Goal: Communication & Community: Answer question/provide support

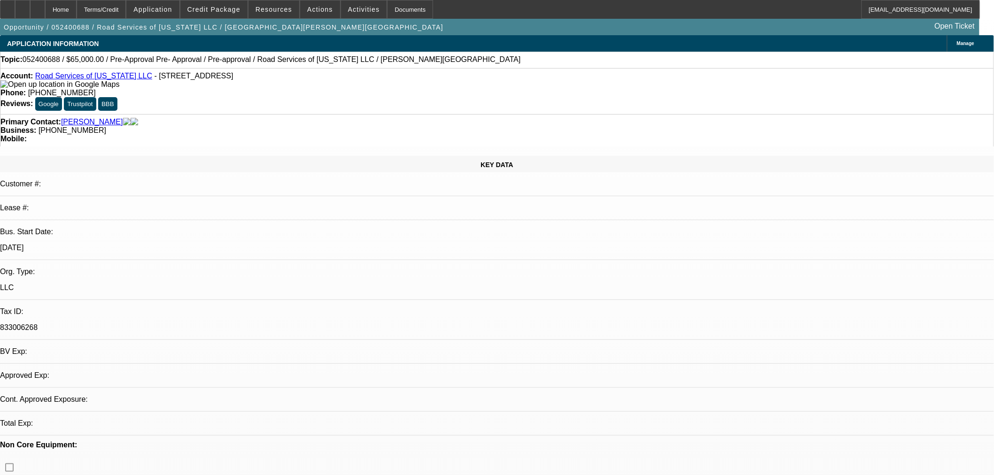
select select "0"
select select "2"
select select "0"
select select "6"
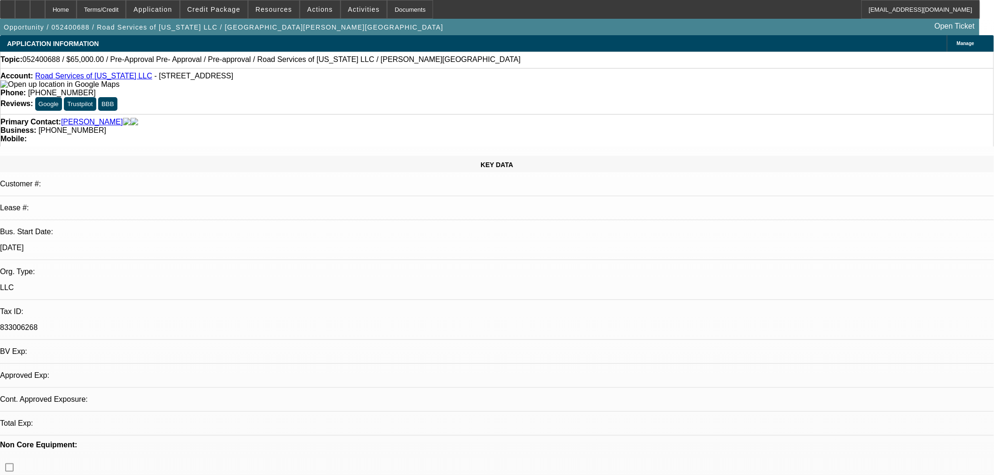
select select "0"
select select "6"
select select "0"
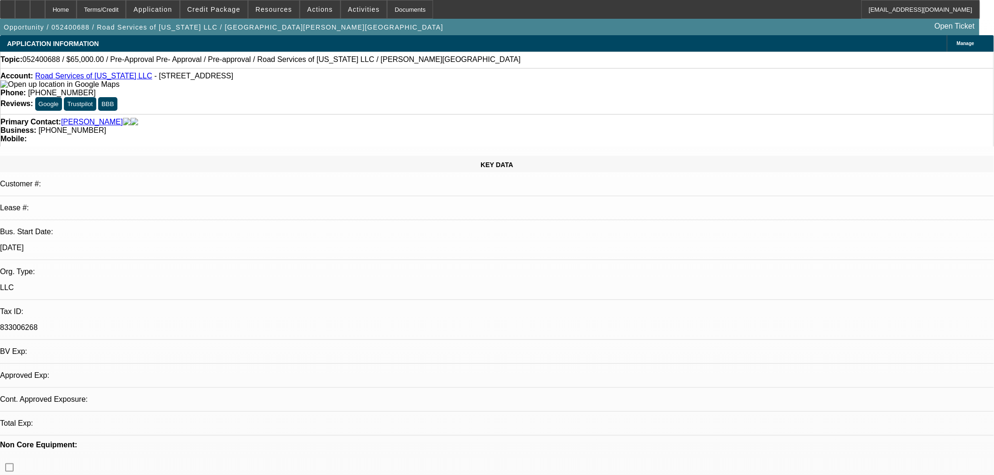
select select "0"
select select "6"
select select "0"
select select "2"
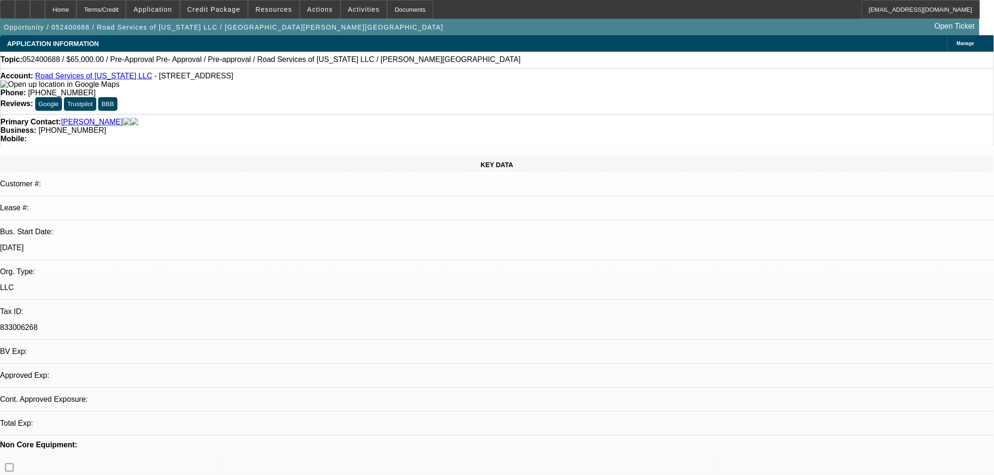
select select "2"
select select "0"
select select "6"
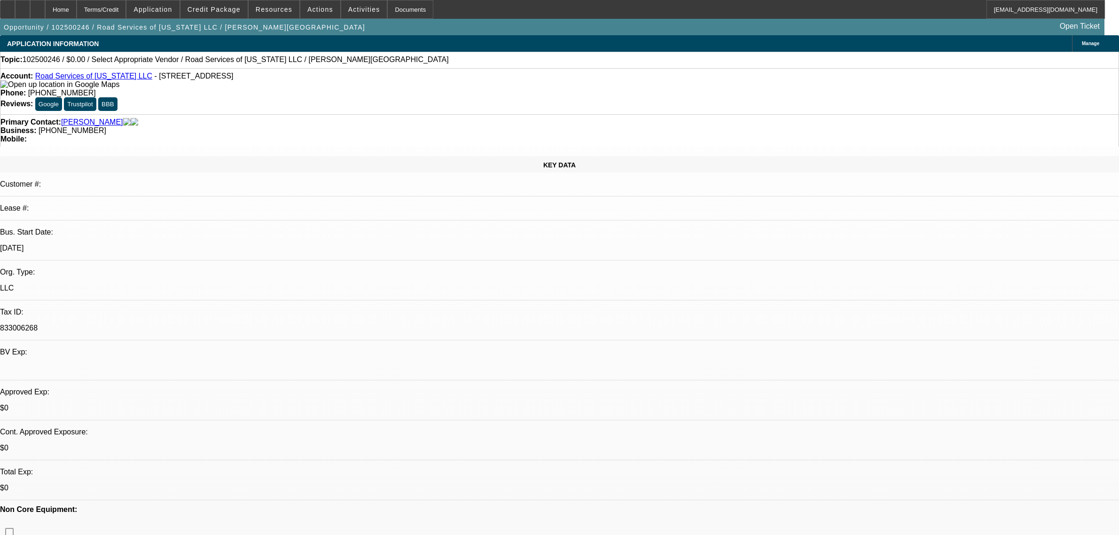
select select "0"
select select "2"
select select "0.1"
select select "4"
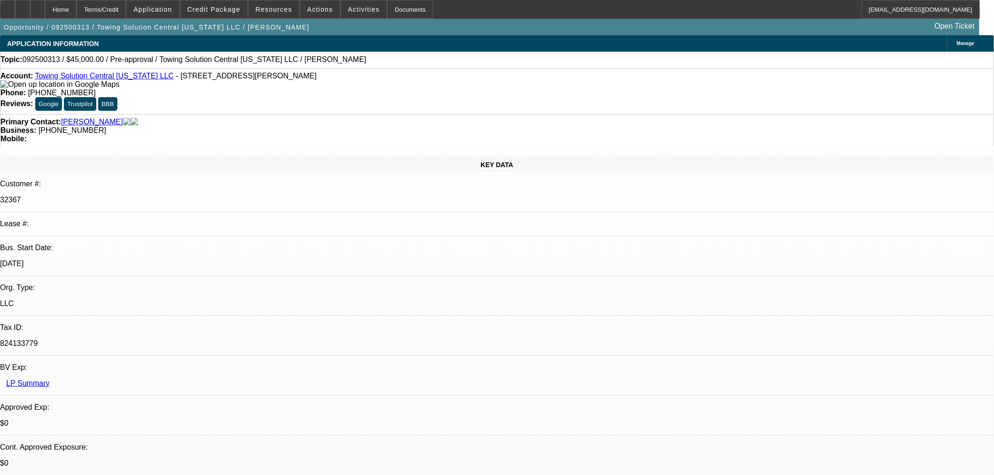
select select "0"
select select "2"
select select "0.1"
select select "4"
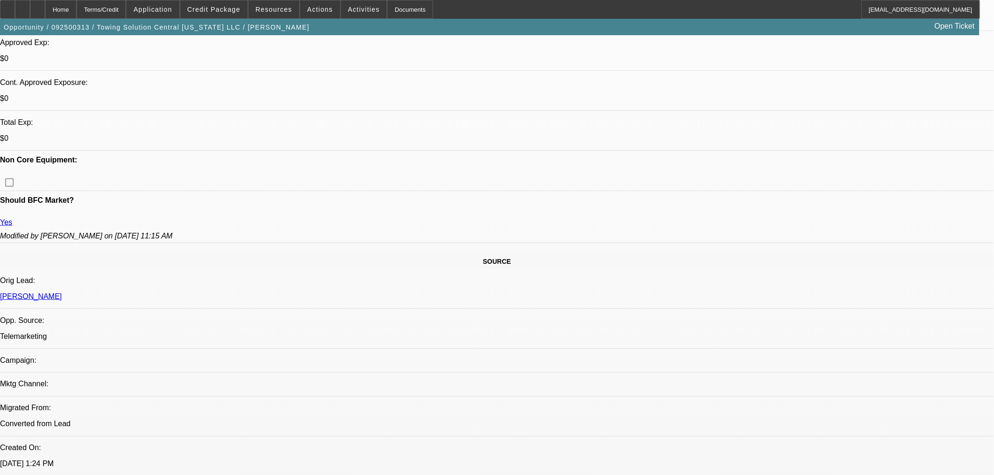
scroll to position [16, 0]
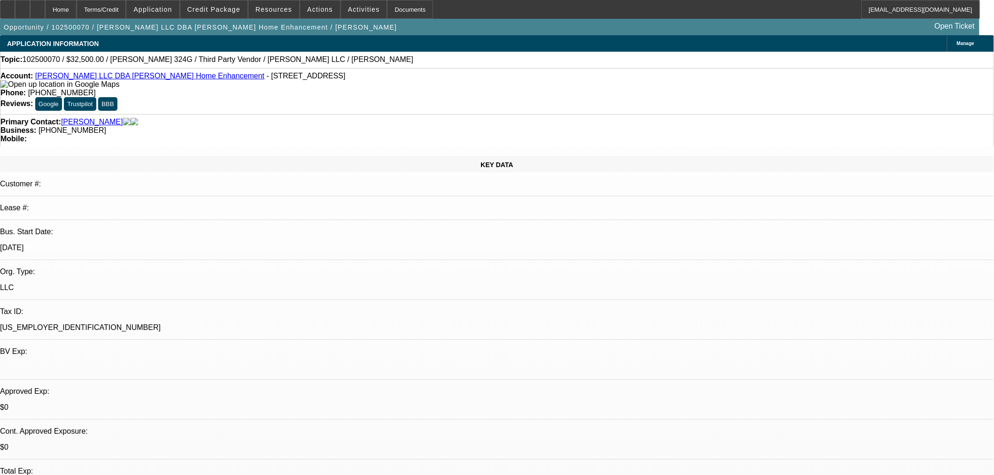
select select "0"
select select "3"
select select "0"
select select "6"
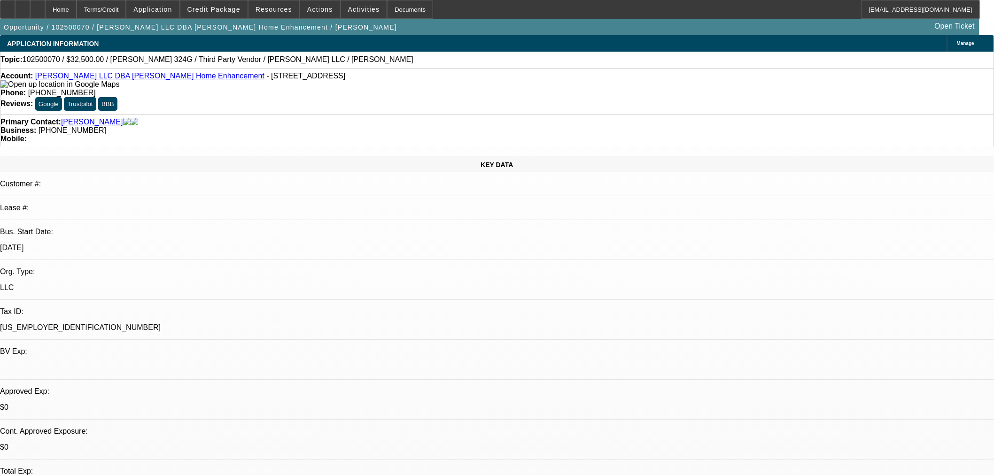
select select "0"
select select "6"
select select "0"
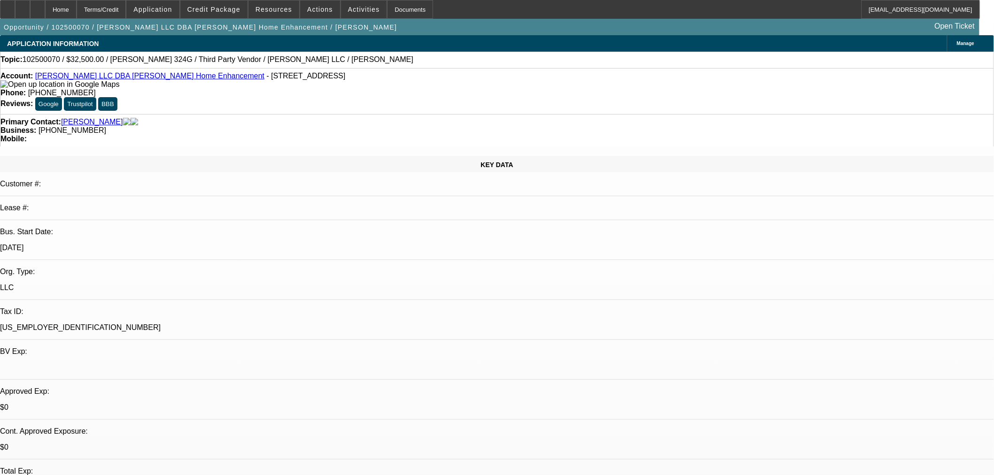
select select "0"
select select "6"
select select "0"
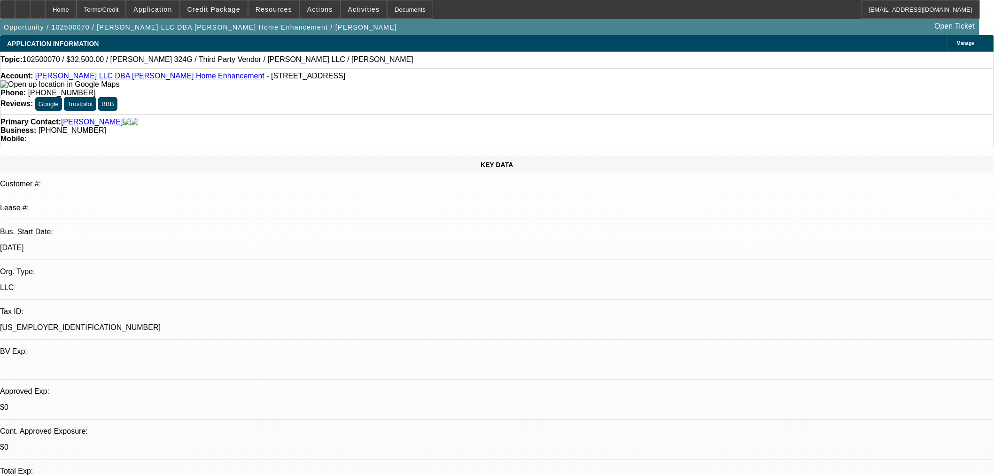
select select "0"
select select "6"
drag, startPoint x: 857, startPoint y: 313, endPoint x: 749, endPoint y: 325, distance: 109.2
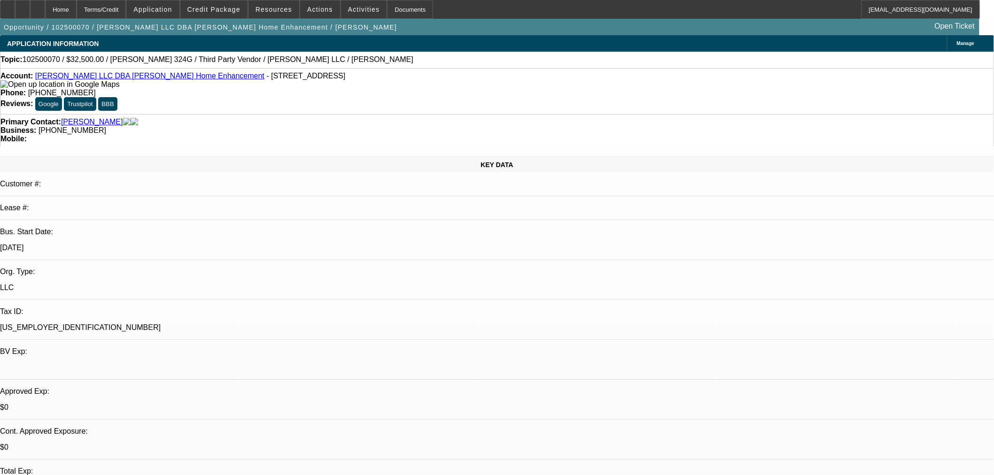
click at [217, 9] on span "Credit Package" at bounding box center [213, 10] width 53 height 8
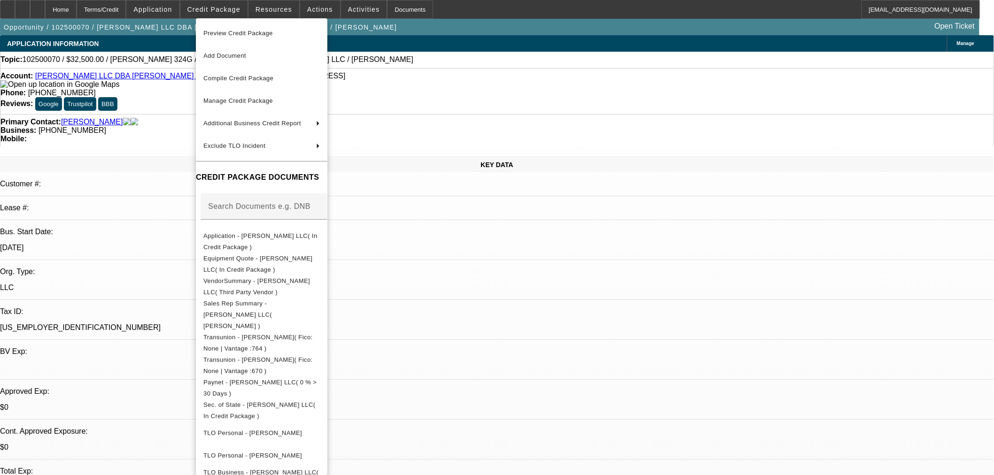
click at [262, 264] on span "Equipment Quote - CJ Walker LLC( In Credit Package )" at bounding box center [257, 264] width 109 height 18
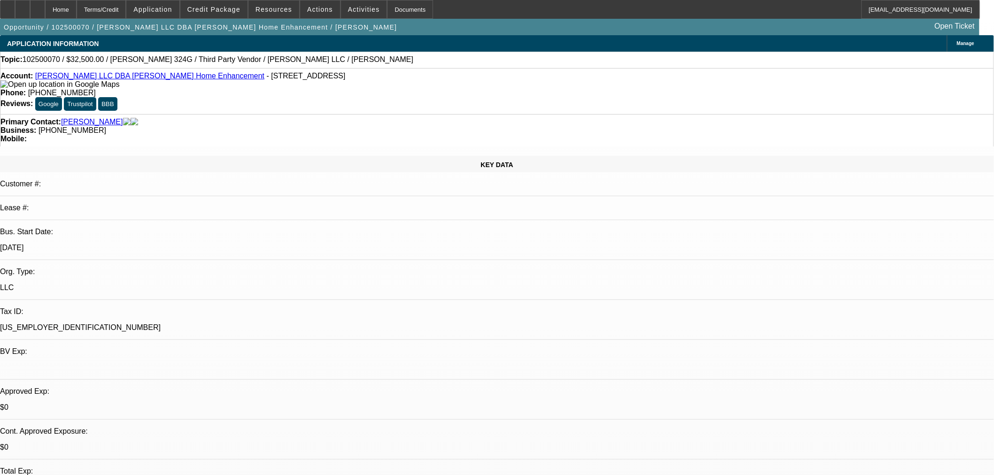
drag, startPoint x: 903, startPoint y: 322, endPoint x: 965, endPoint y: 320, distance: 62.1
drag, startPoint x: 740, startPoint y: 331, endPoint x: 760, endPoint y: 333, distance: 20.3
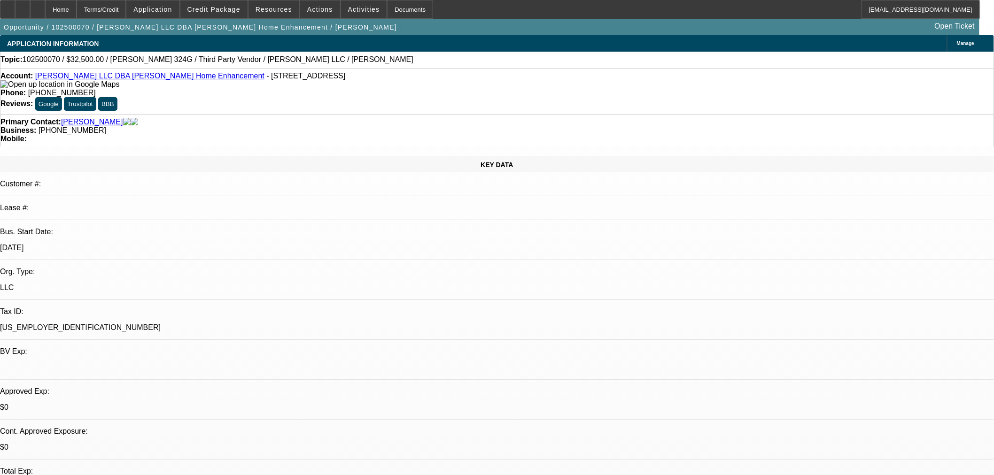
drag, startPoint x: 744, startPoint y: 329, endPoint x: 762, endPoint y: 331, distance: 17.4
drag, startPoint x: 817, startPoint y: 337, endPoint x: 754, endPoint y: 339, distance: 63.0
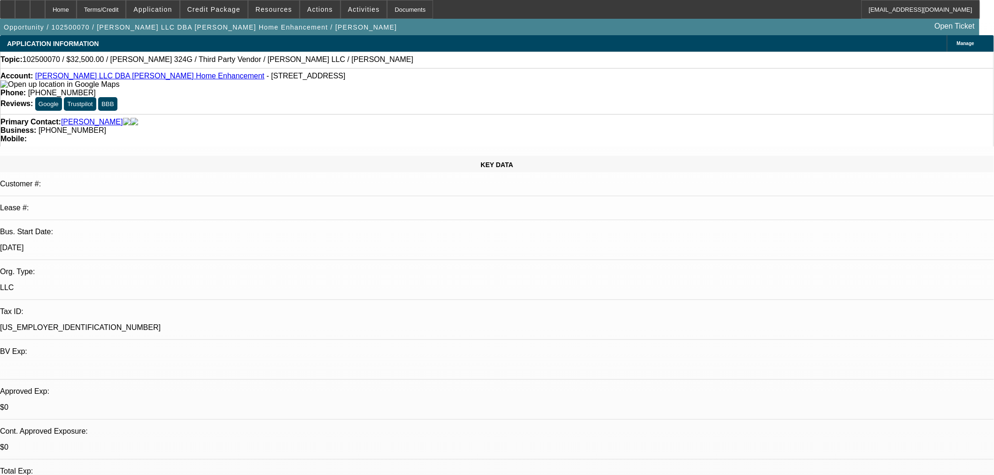
drag, startPoint x: 175, startPoint y: 81, endPoint x: 43, endPoint y: 78, distance: 132.1
click at [43, 78] on div "Account: CJ Walker LLC DBA Walker Home Enhancement - PO Box 706, Berryville, VA…" at bounding box center [496, 80] width 993 height 17
copy link "CJ Walker LLC DBA Walker Home Enhancement"
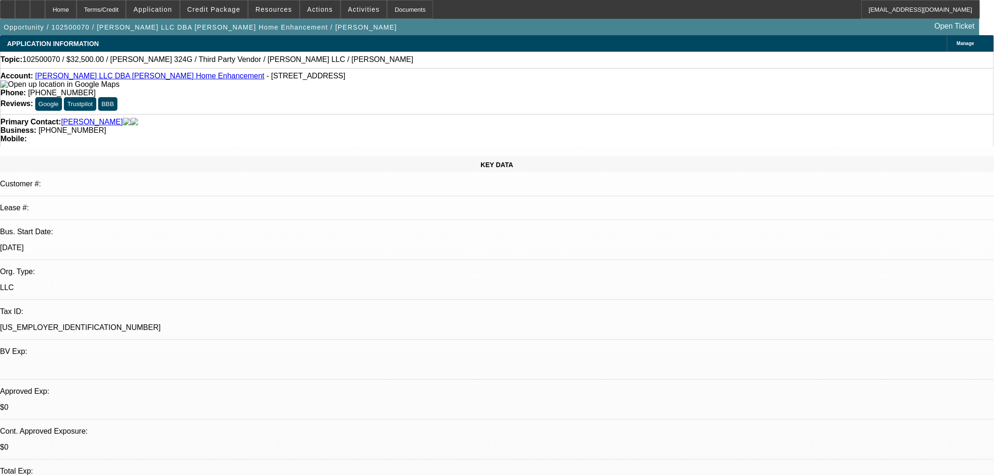
drag, startPoint x: 674, startPoint y: 304, endPoint x: 727, endPoint y: 305, distance: 53.1
copy div "129 N Church St"
drag, startPoint x: 732, startPoint y: 306, endPoint x: 791, endPoint y: 301, distance: 59.4
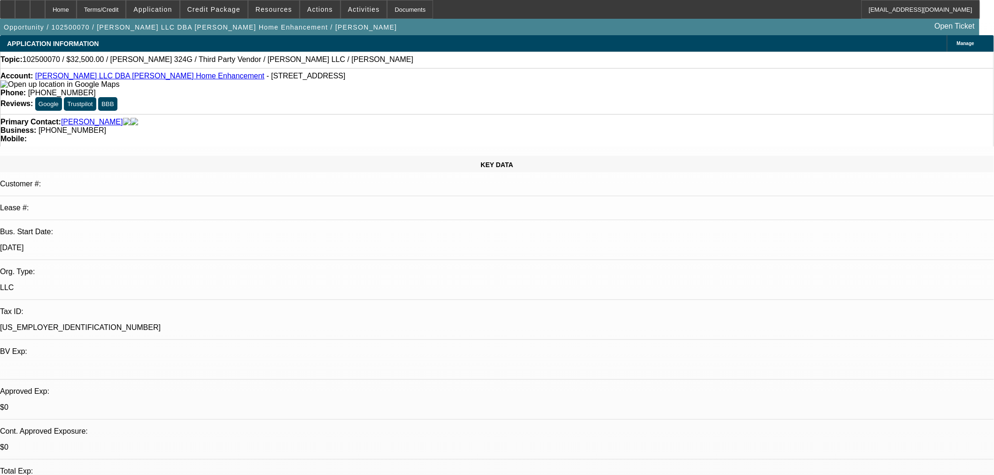
copy div "Berryville, VA 2261"
click at [219, 7] on span "Credit Package" at bounding box center [213, 10] width 53 height 8
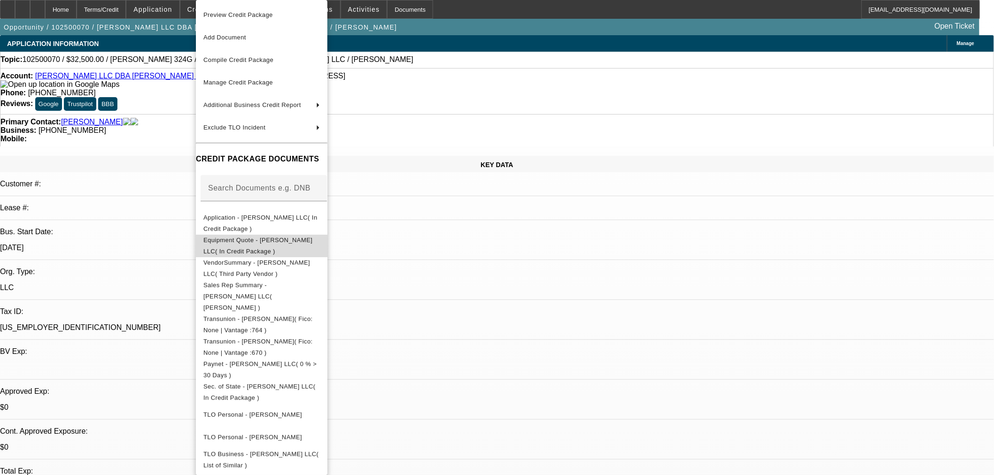
click at [272, 245] on span "Equipment Quote - CJ Walker LLC( In Credit Package )" at bounding box center [257, 246] width 109 height 18
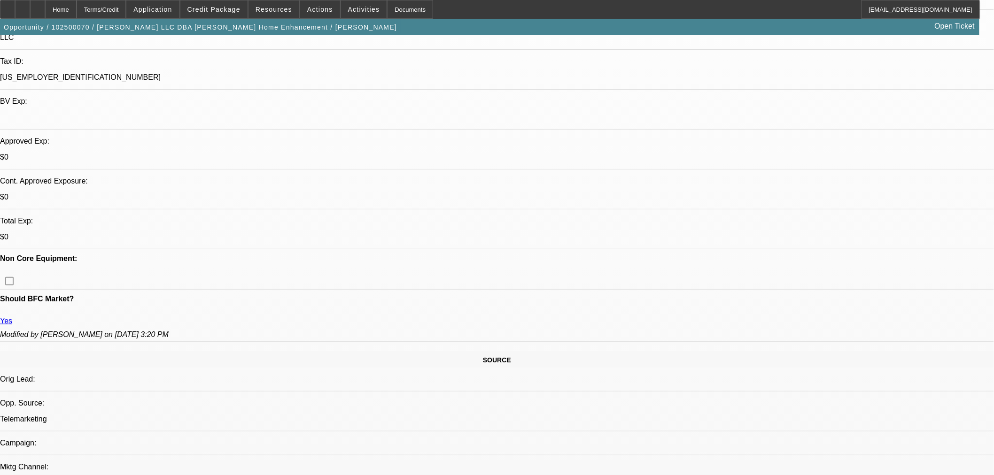
scroll to position [417, 0]
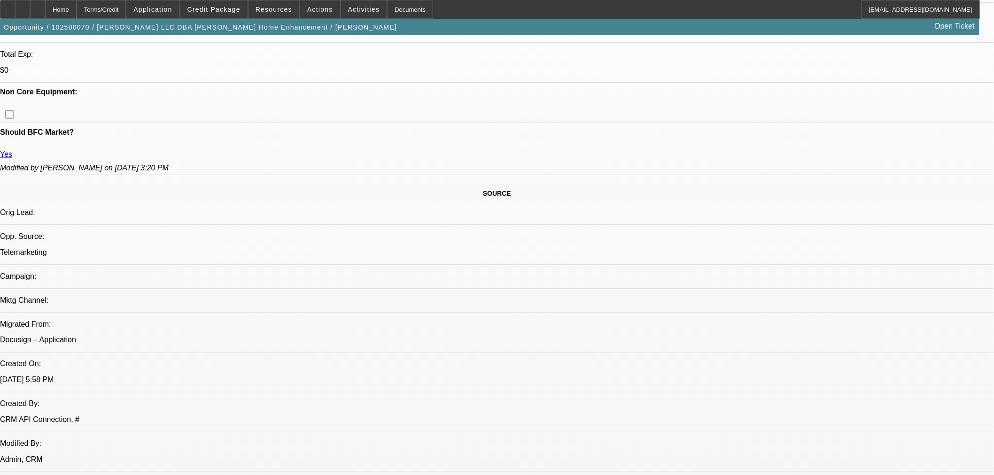
click at [213, 5] on span at bounding box center [213, 9] width 67 height 23
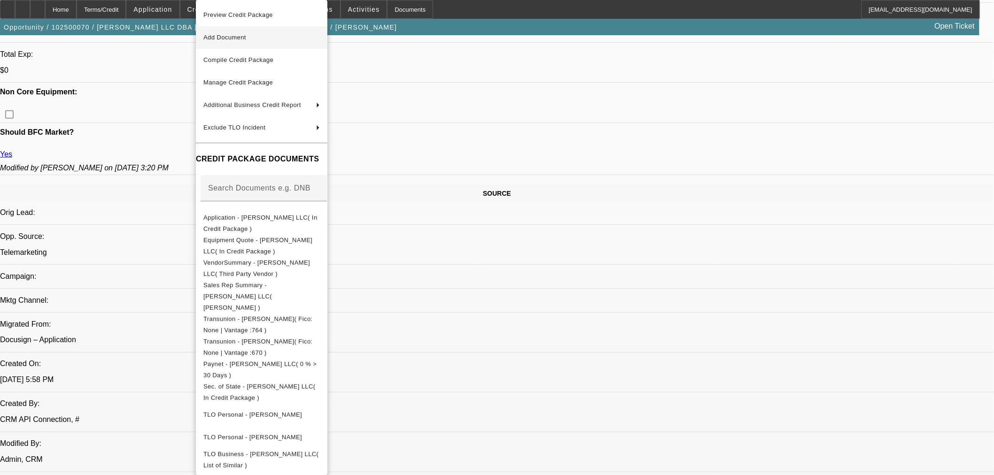
click at [221, 45] on button "Add Document" at bounding box center [262, 37] width 132 height 23
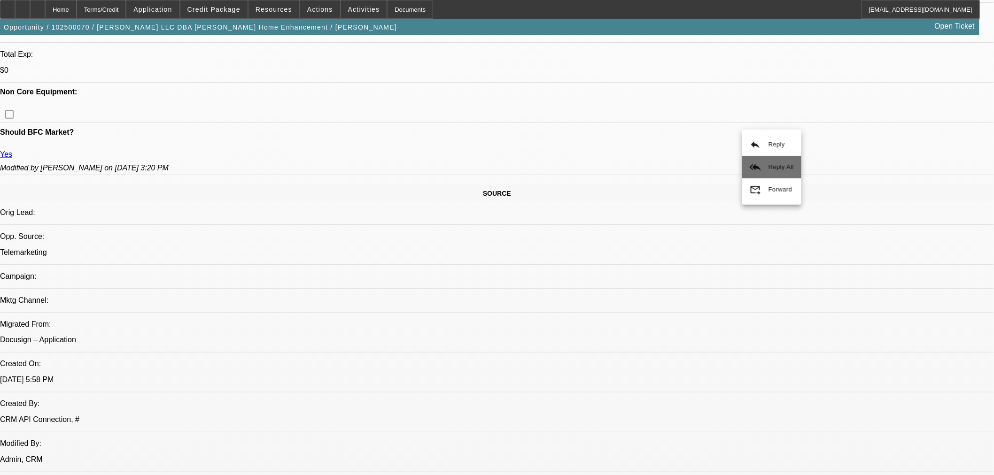
click at [780, 171] on span "Reply All" at bounding box center [781, 167] width 25 height 11
click at [224, 7] on span "Credit Package" at bounding box center [213, 10] width 53 height 8
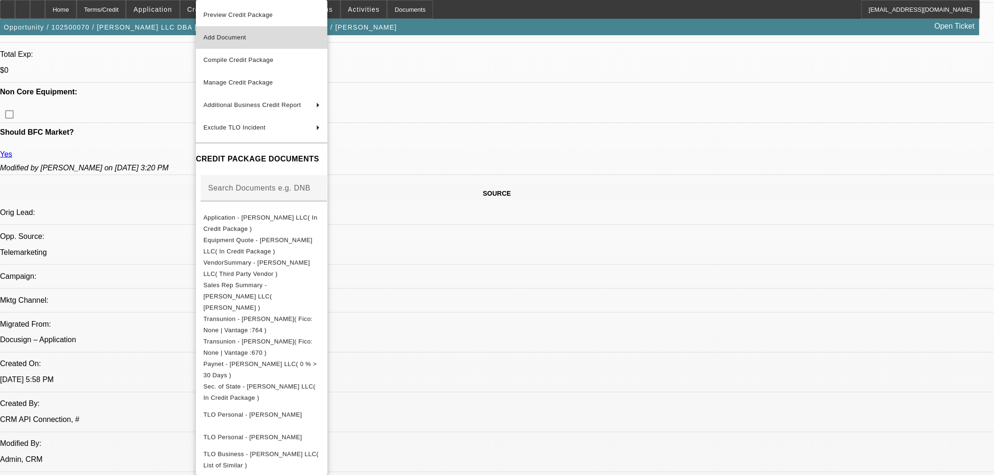
click at [251, 32] on span "Add Document" at bounding box center [261, 37] width 117 height 11
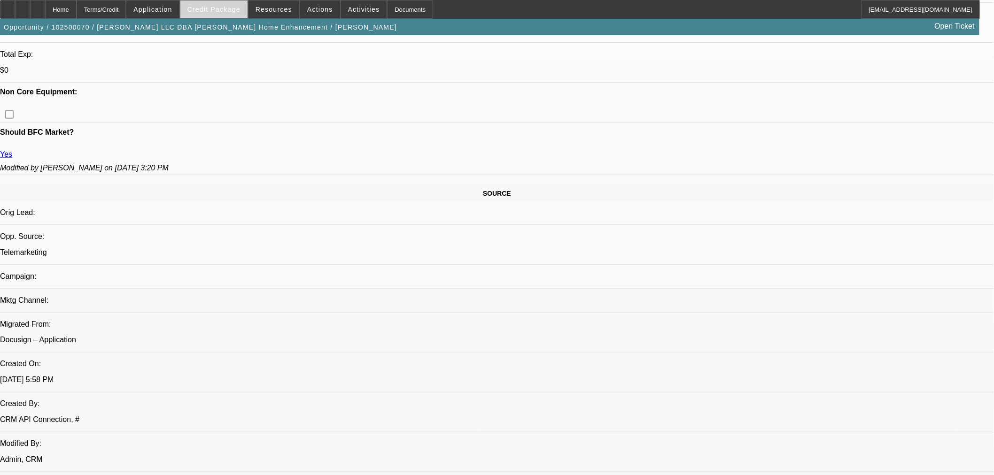
click at [236, 10] on span "Credit Package" at bounding box center [213, 10] width 53 height 8
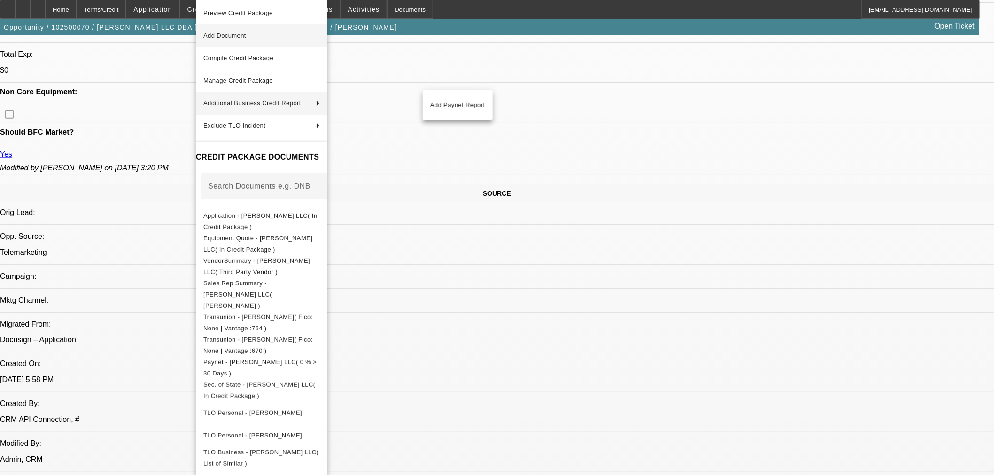
scroll to position [0, 0]
click at [259, 34] on span "Add Document" at bounding box center [261, 37] width 117 height 11
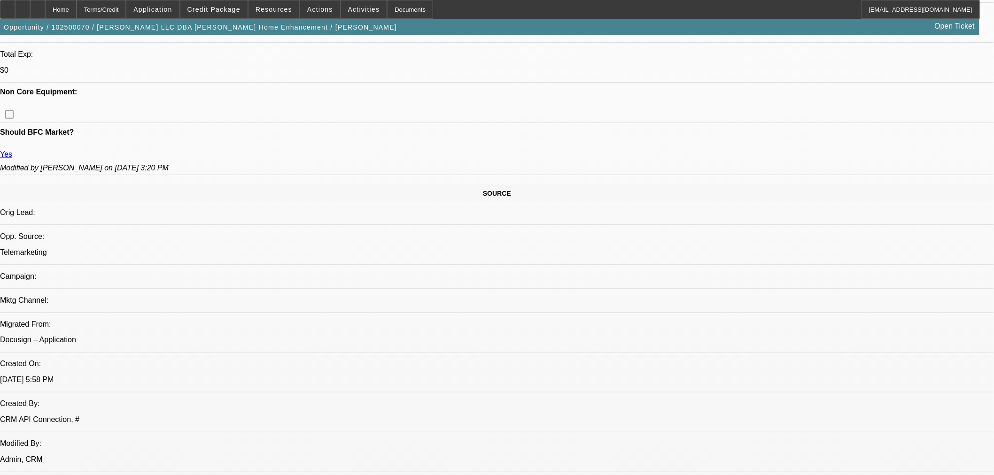
drag, startPoint x: 751, startPoint y: 335, endPoint x: 818, endPoint y: 339, distance: 67.3
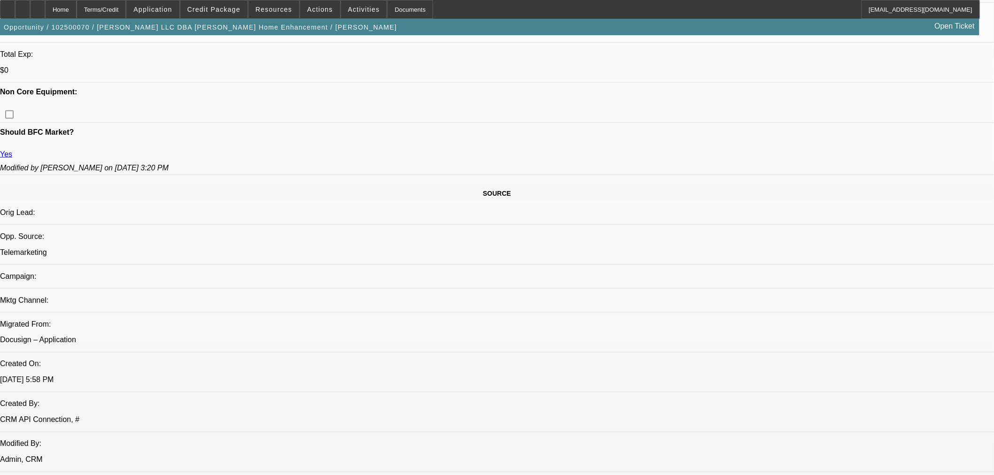
radio input "true"
type textarea "Need Bank payoff for Proof of payment and we are good to send up."
radio input "true"
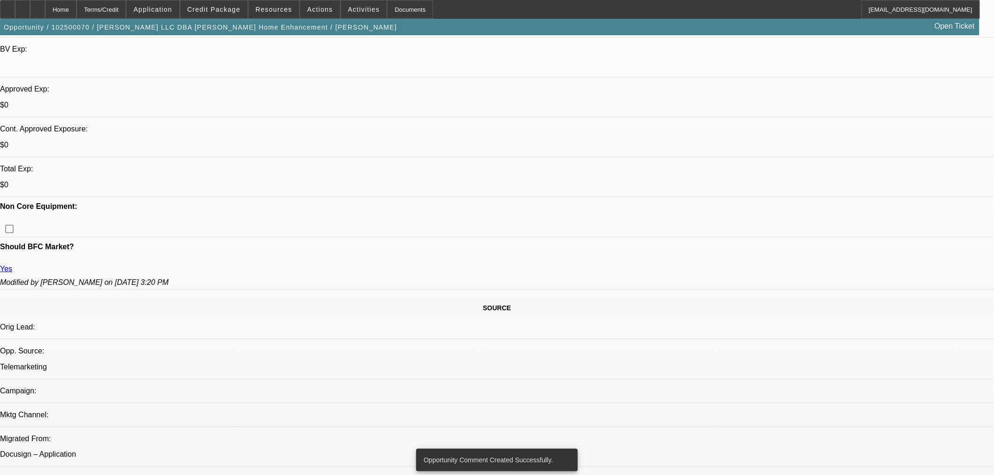
scroll to position [209, 0]
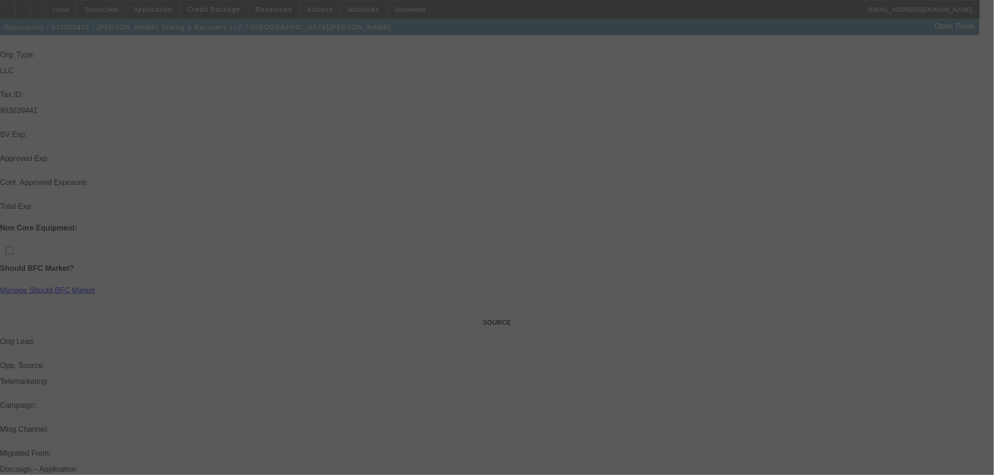
scroll to position [313, 0]
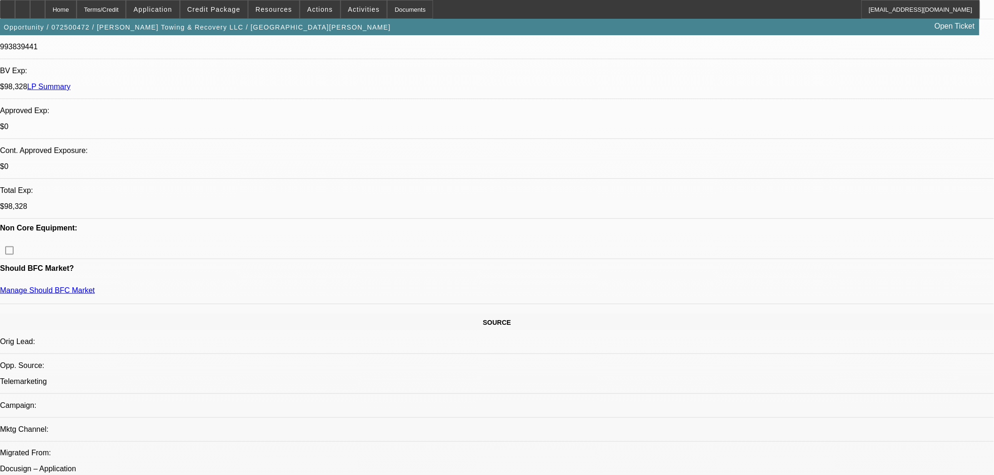
select select "0"
select select "2"
select select "0"
select select "6"
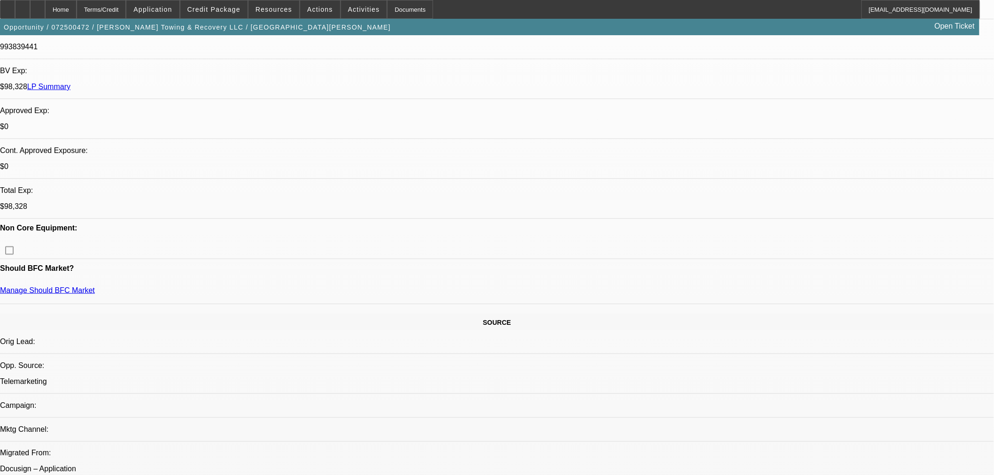
select select "0"
select select "6"
select select "0"
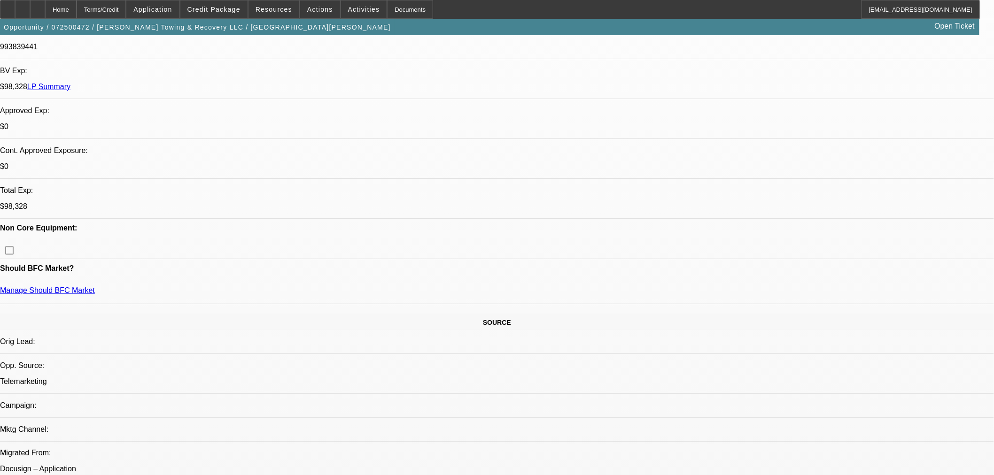
select select "0"
select select "6"
select select "0"
select select "2"
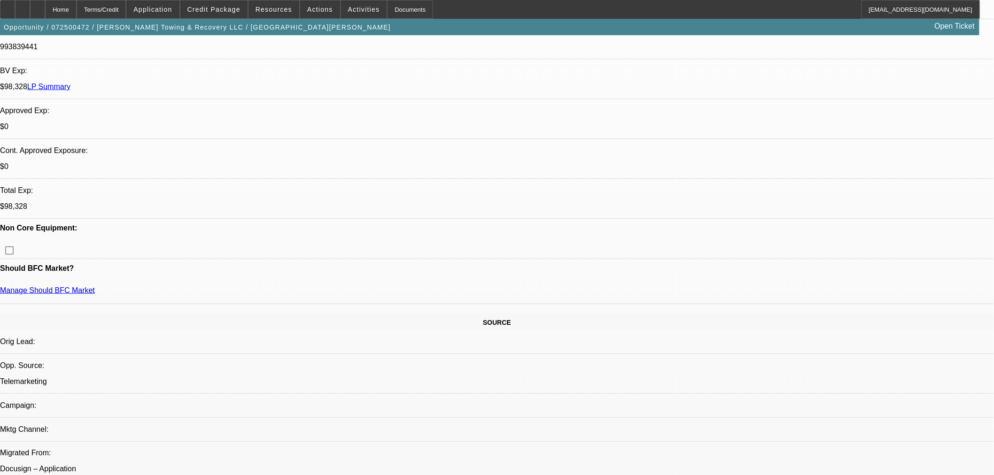
select select "2"
select select "0"
select select "6"
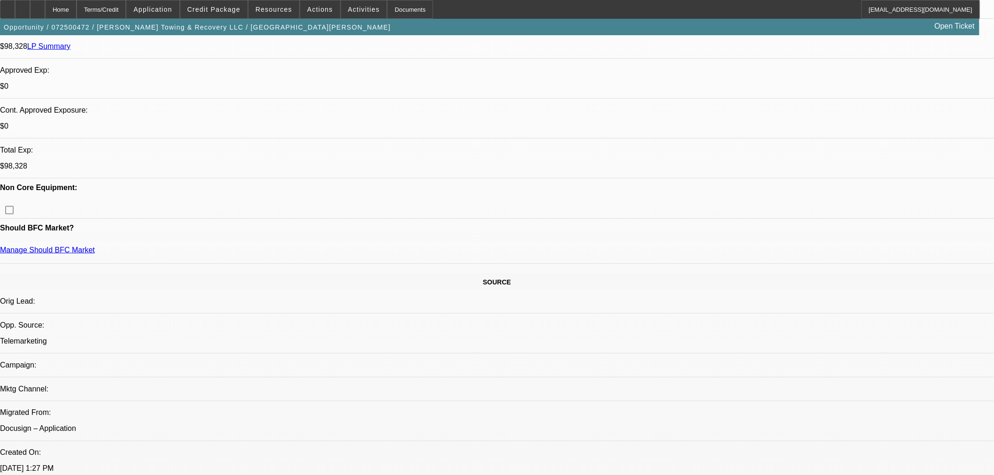
scroll to position [365, 0]
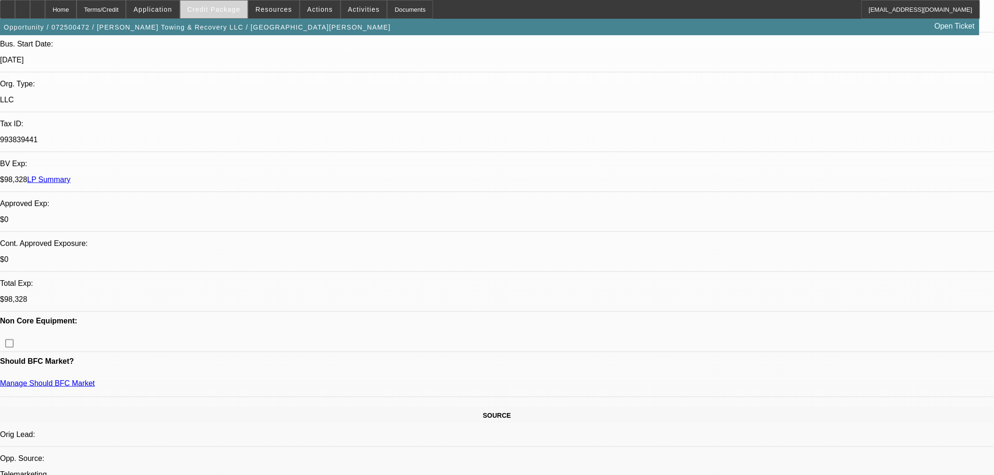
scroll to position [209, 0]
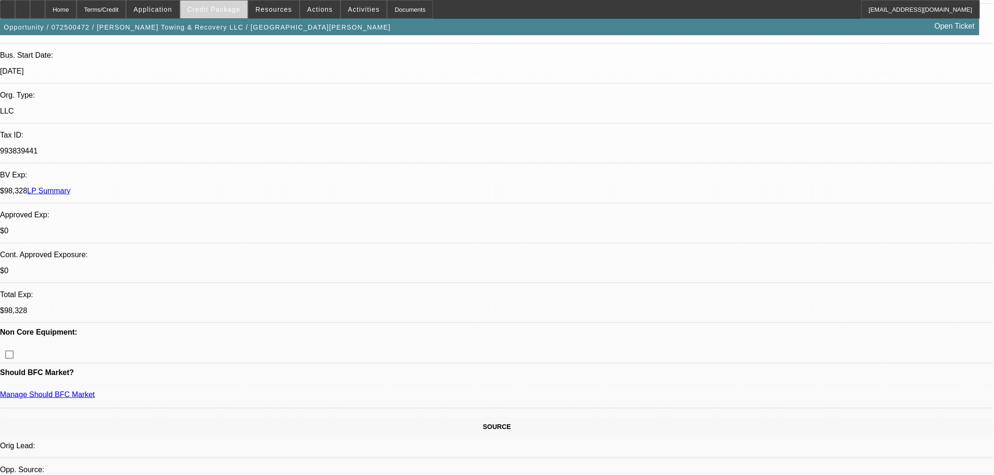
click at [236, 12] on span "Credit Package" at bounding box center [213, 10] width 53 height 8
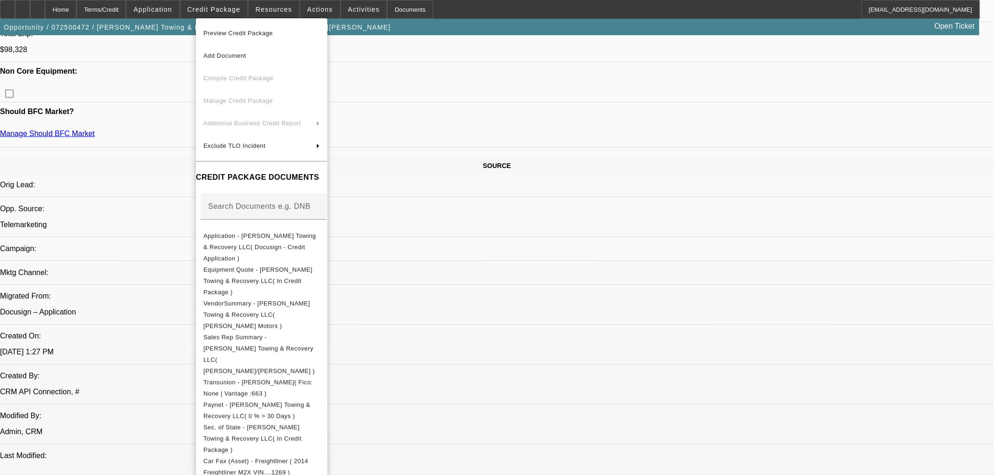
scroll to position [225, 0]
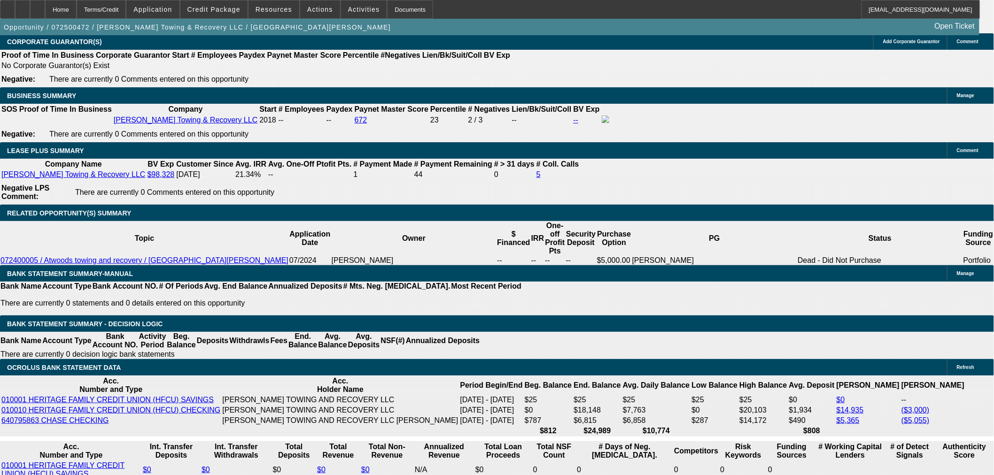
scroll to position [1410, 0]
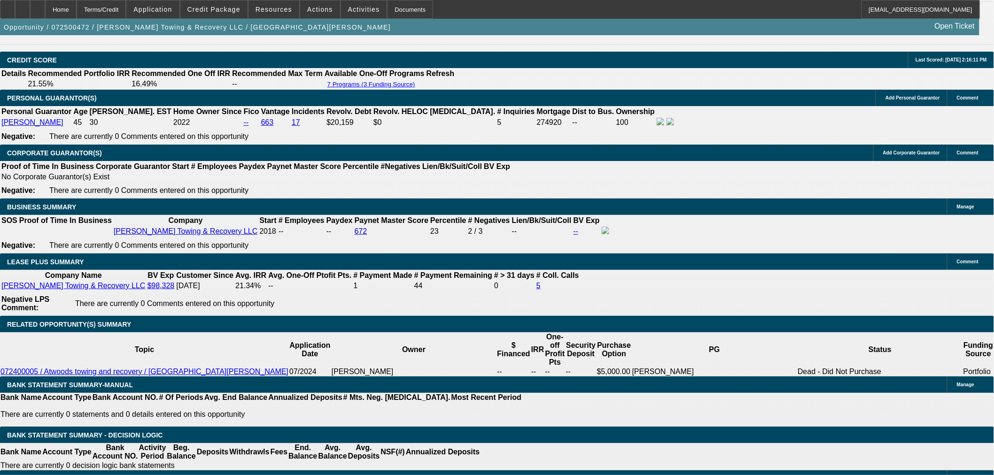
select select "0"
select select "2"
select select "0.1"
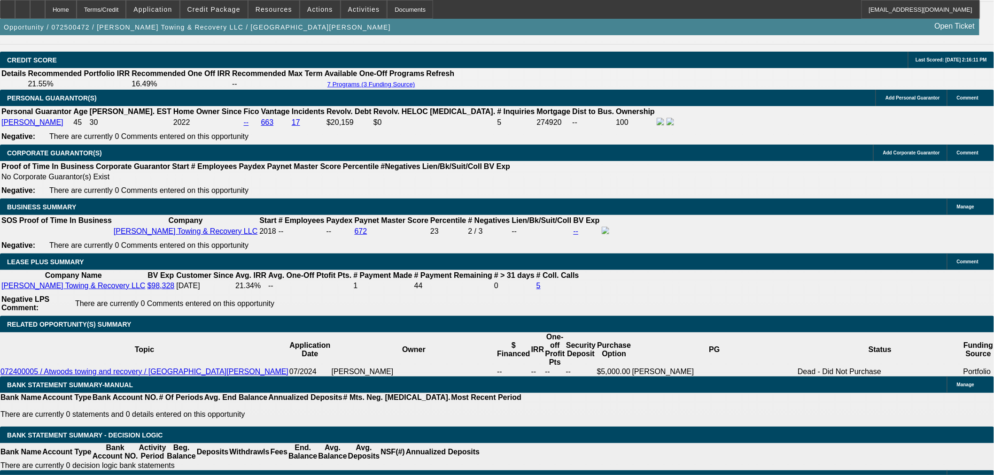
select select "4"
select select "0"
select select "2"
select select "0"
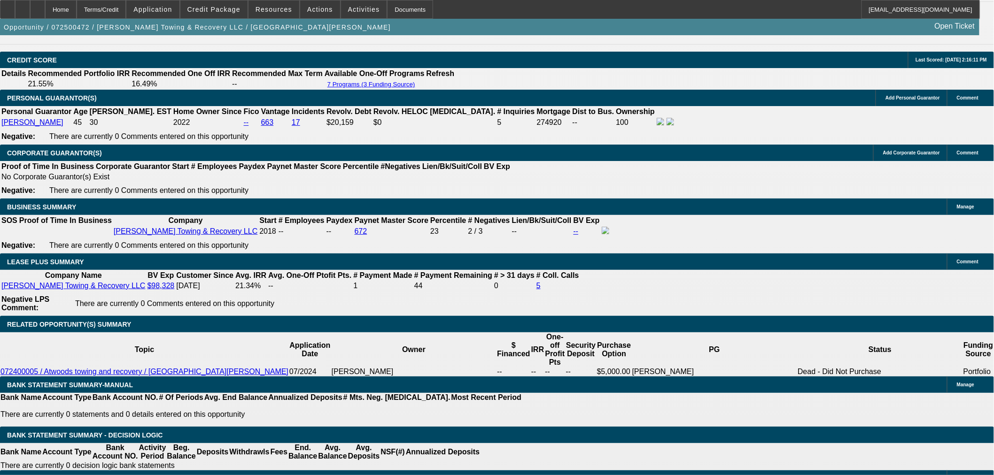
select select "6"
select select "0"
select select "2"
select select "0.1"
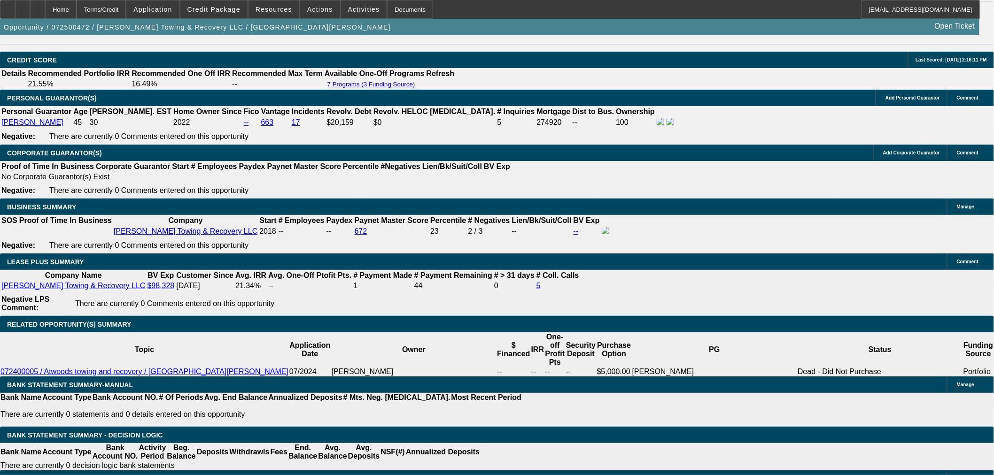
select select "4"
select select "0.1"
select select "2"
select select "0.1"
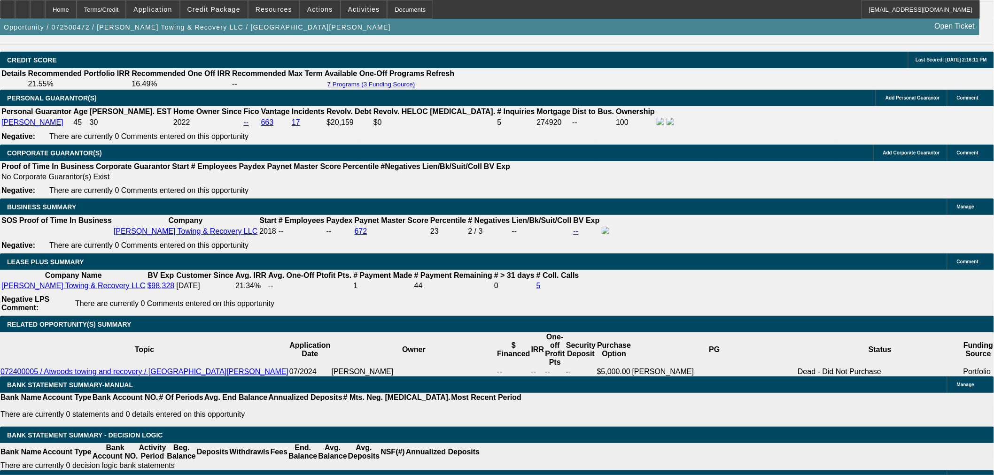
select select "4"
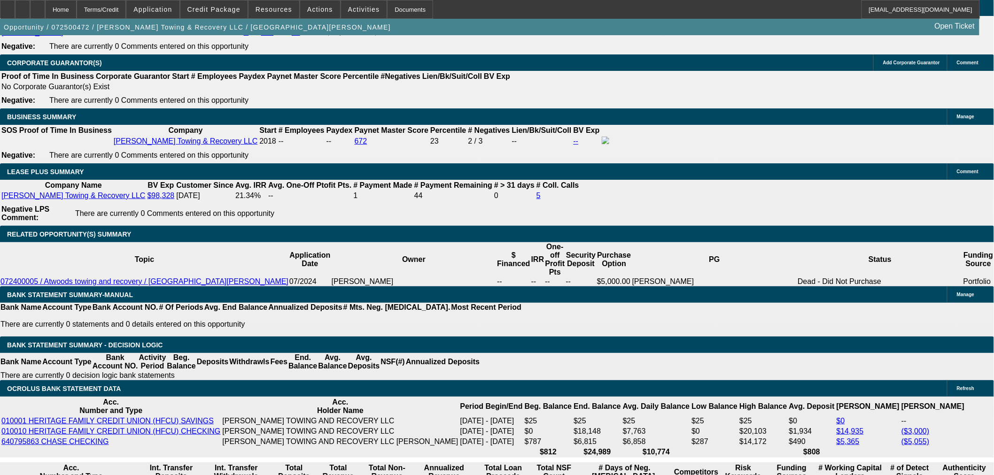
scroll to position [1514, 0]
